Goal: Task Accomplishment & Management: Manage account settings

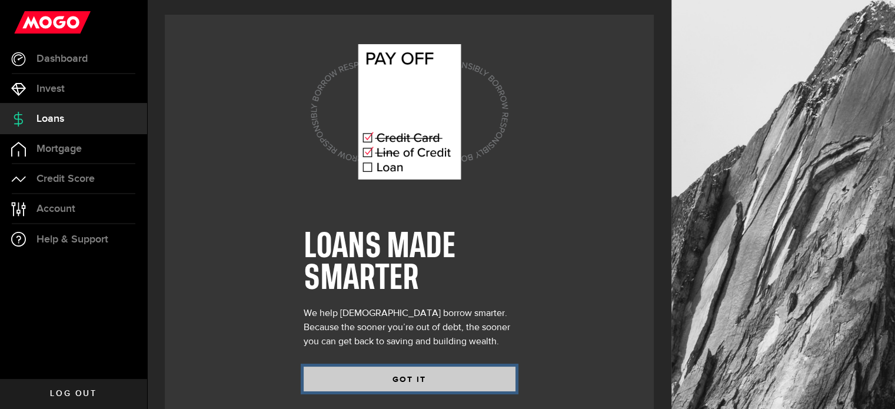
click at [440, 372] on button "GOT IT" at bounding box center [410, 379] width 212 height 25
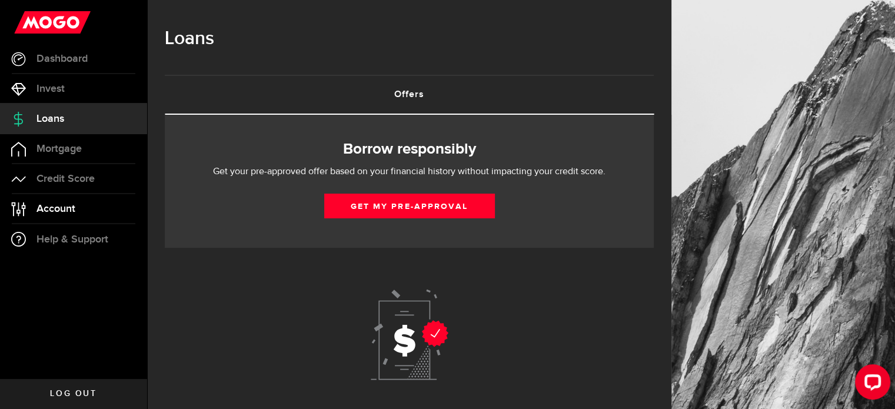
click at [91, 210] on link "Account Compte" at bounding box center [73, 208] width 147 height 29
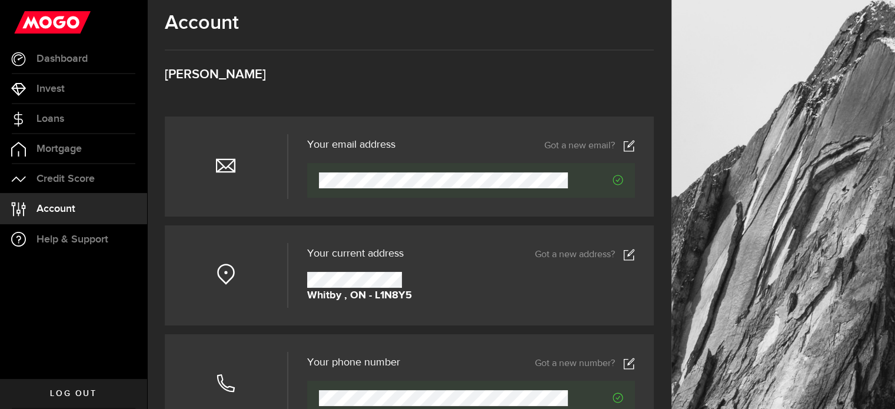
scroll to position [2, 0]
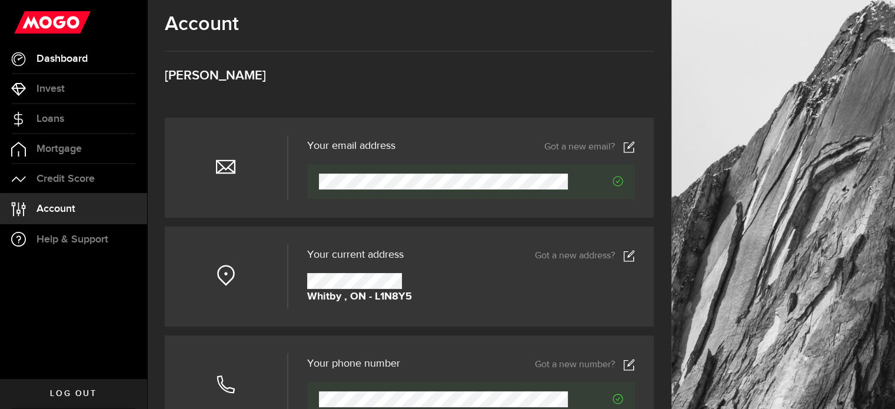
click at [65, 58] on span "Dashboard" at bounding box center [61, 59] width 51 height 11
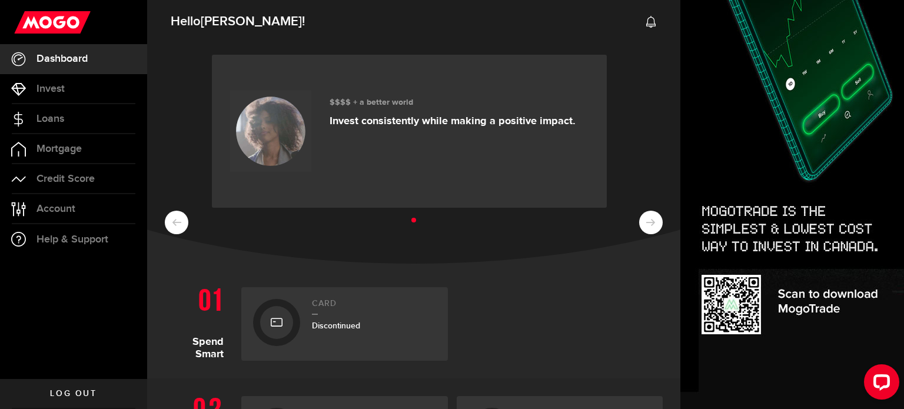
click at [646, 18] on icon at bounding box center [651, 22] width 12 height 12
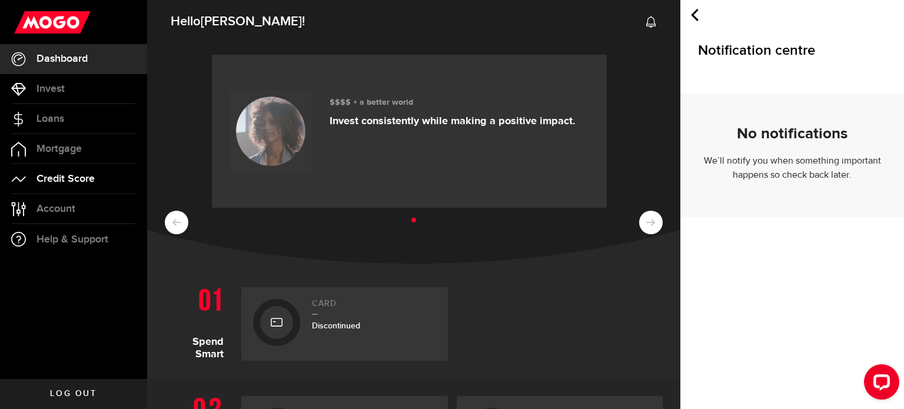
click at [86, 177] on span "Credit Score" at bounding box center [65, 179] width 58 height 11
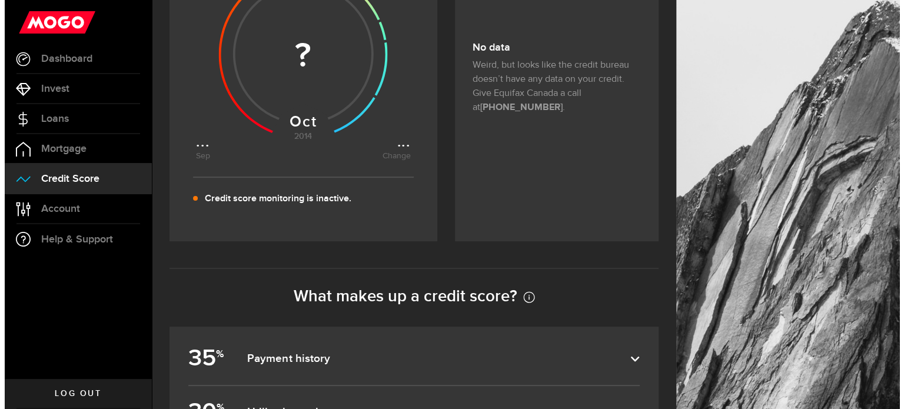
scroll to position [294, 0]
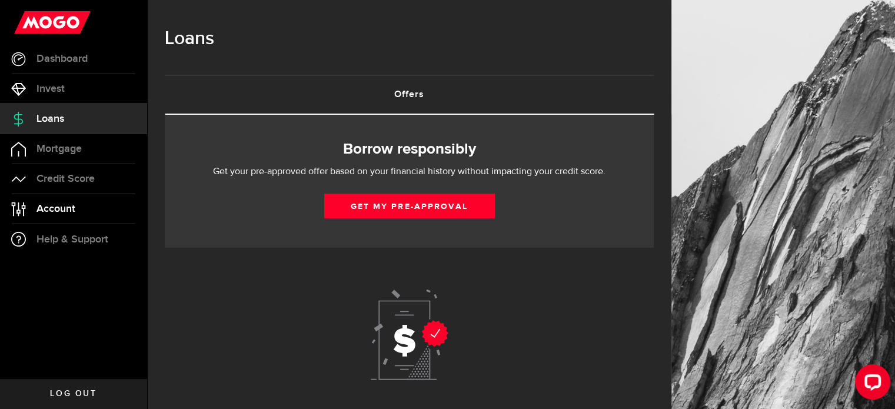
click at [73, 211] on span "Account" at bounding box center [55, 209] width 39 height 11
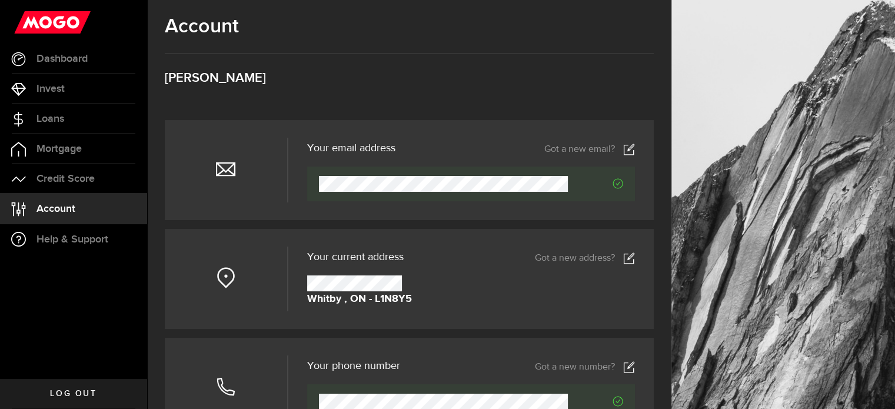
click at [623, 181] on icon "Verified" at bounding box center [618, 183] width 11 height 11
click at [635, 253] on icon at bounding box center [629, 259] width 12 height 12
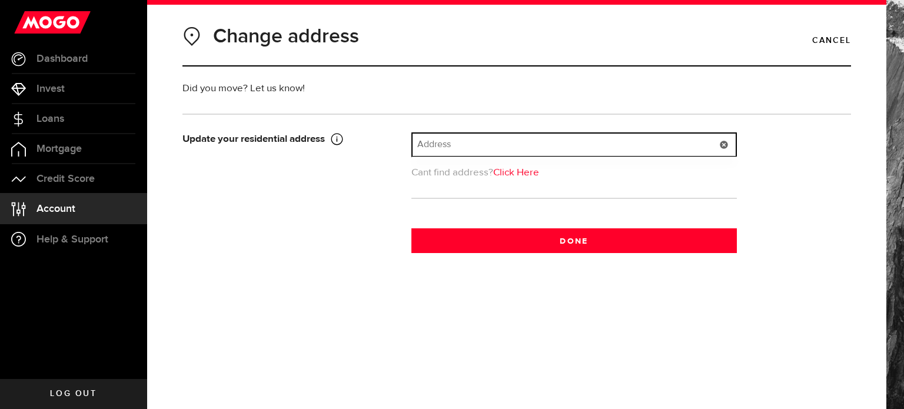
click at [494, 143] on input "text" at bounding box center [574, 145] width 323 height 22
type input "......."
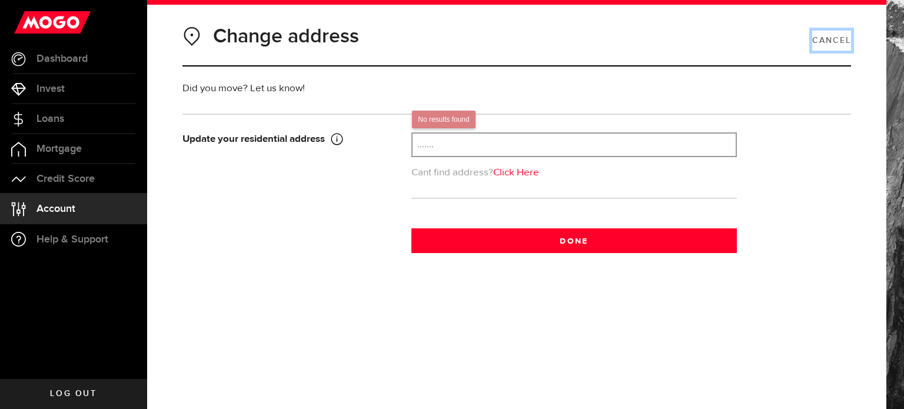
click at [828, 41] on link "Cancel" at bounding box center [831, 41] width 39 height 20
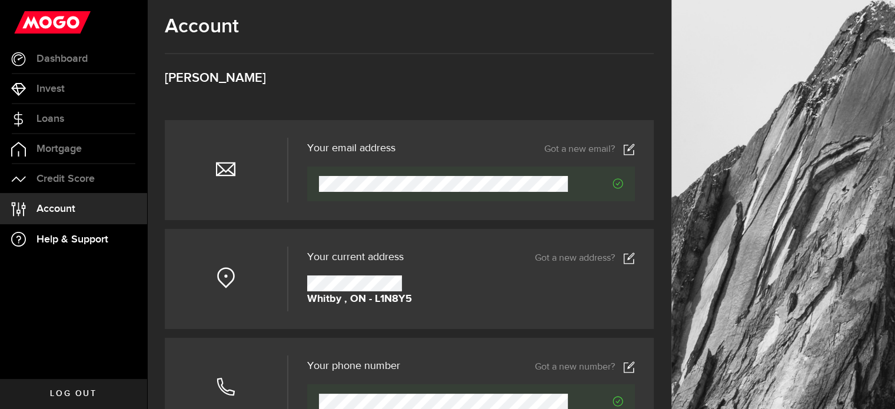
click at [35, 231] on link "Help & Support" at bounding box center [73, 239] width 147 height 30
click at [35, 62] on link "Dashboard" at bounding box center [73, 58] width 147 height 29
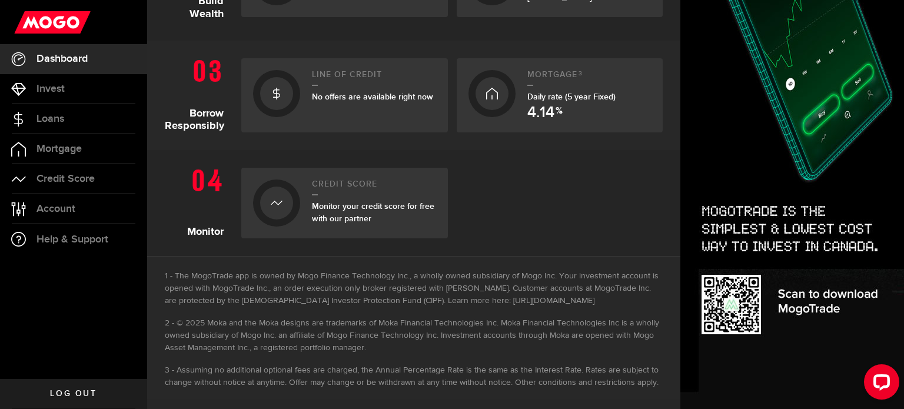
scroll to position [457, 0]
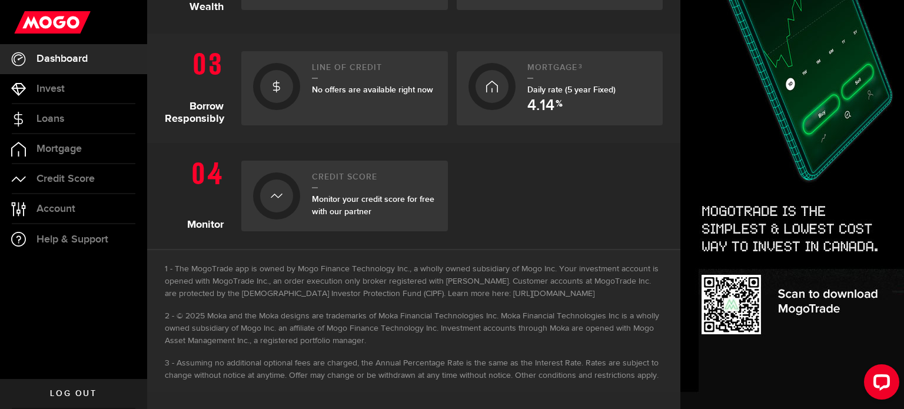
click at [81, 393] on span "Log out" at bounding box center [73, 394] width 47 height 8
